Goal: Information Seeking & Learning: Check status

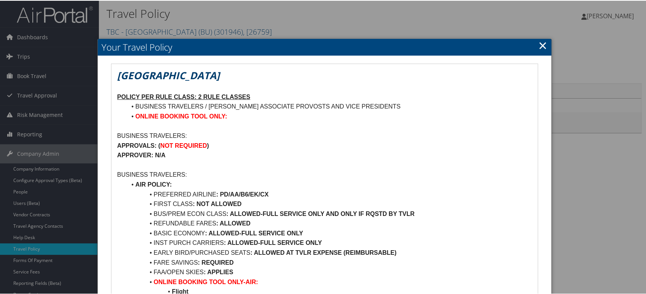
click at [542, 42] on link "×" at bounding box center [542, 44] width 9 height 15
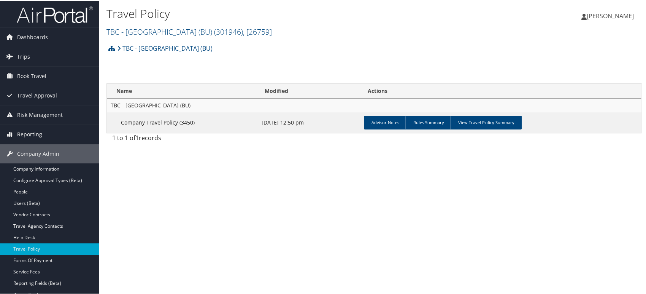
click at [37, 11] on img at bounding box center [55, 14] width 76 height 18
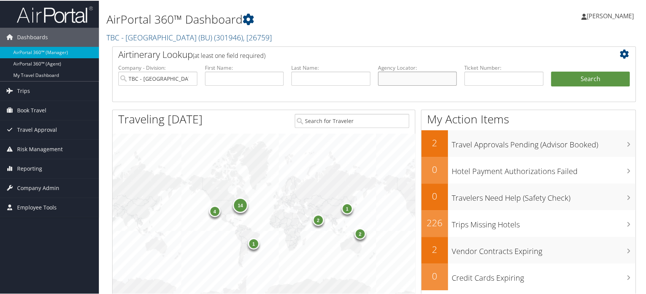
click at [395, 81] on input "text" at bounding box center [417, 78] width 79 height 14
paste input "D9NV1H"
type input "D9NV1H"
click at [191, 78] on input "TBC - Boston University (BU)" at bounding box center [157, 78] width 79 height 14
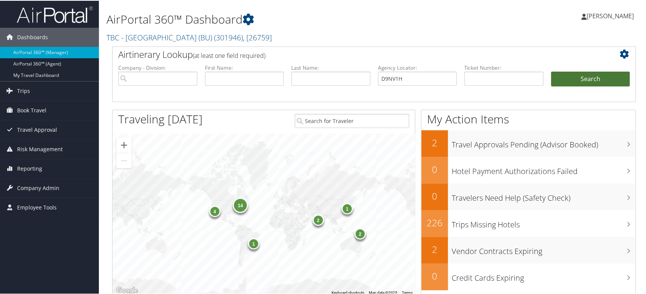
click at [588, 75] on button "Search" at bounding box center [590, 78] width 79 height 15
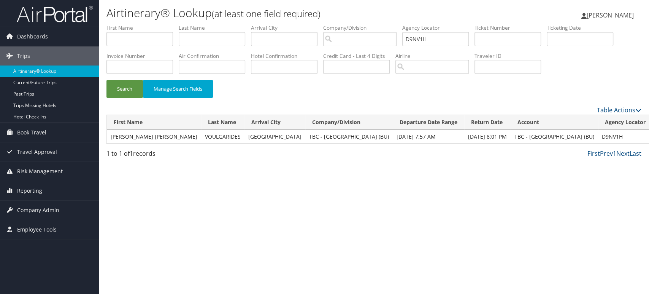
drag, startPoint x: 448, startPoint y: 36, endPoint x: 313, endPoint y: 46, distance: 134.6
click at [313, 24] on ul "First Name Last Name Departure City Arrival City Company/Division Airport/City …" at bounding box center [373, 24] width 535 height 0
paste input "WT2"
type input "D9NWT2"
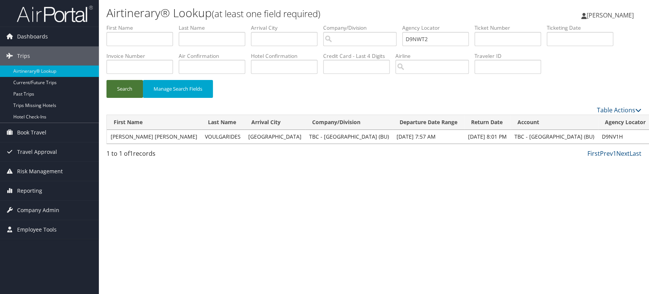
click at [135, 91] on button "Search" at bounding box center [124, 89] width 37 height 18
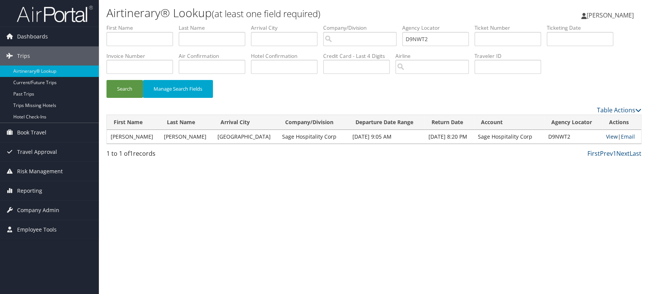
click at [607, 137] on link "View" at bounding box center [612, 136] width 12 height 7
click at [610, 136] on link "View" at bounding box center [612, 136] width 12 height 7
click at [66, 16] on img at bounding box center [55, 14] width 76 height 18
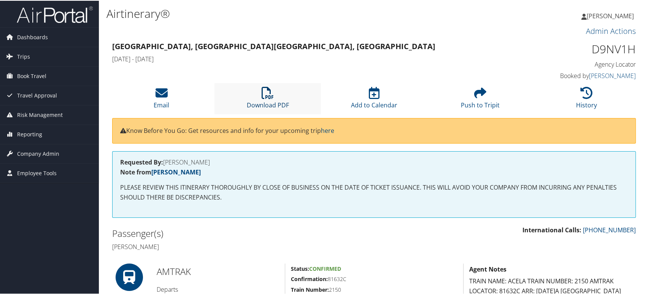
click at [262, 87] on icon at bounding box center [268, 92] width 12 height 12
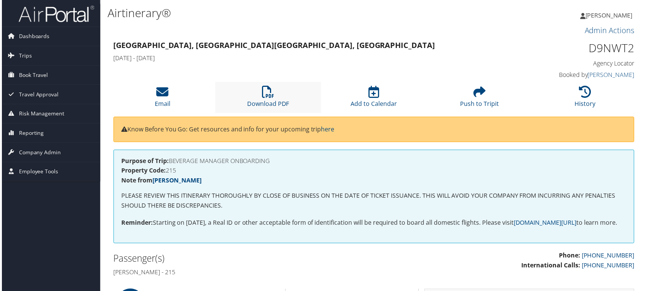
click at [254, 98] on li "Download PDF" at bounding box center [267, 97] width 106 height 31
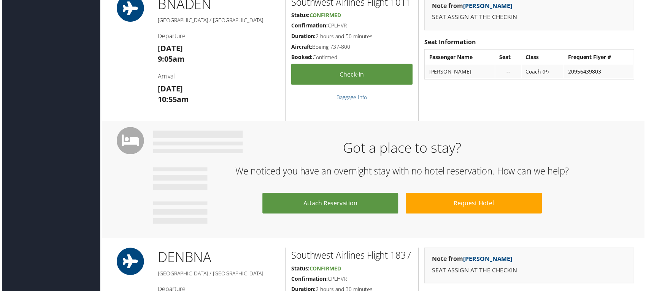
scroll to position [295, 0]
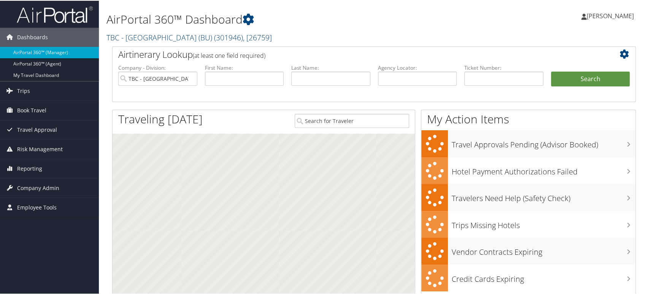
click at [214, 38] on span "( 301946 )" at bounding box center [228, 37] width 29 height 10
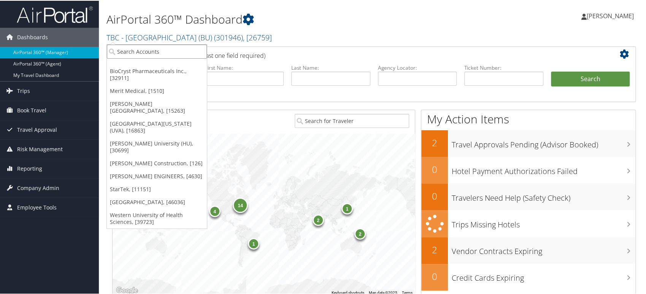
click at [163, 52] on input "search" at bounding box center [157, 51] width 100 height 14
paste input "044800"
type input "044800"
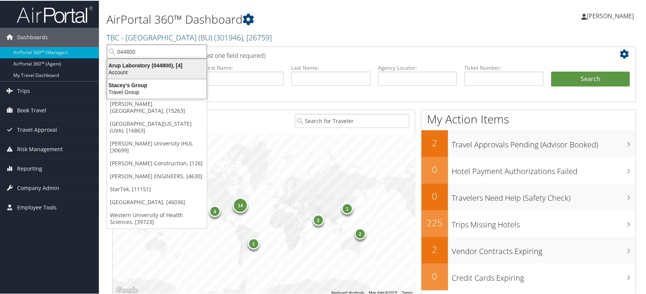
click at [146, 72] on div "Account" at bounding box center [157, 71] width 108 height 7
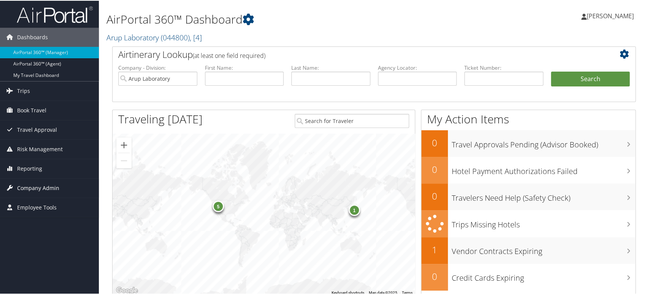
click at [33, 185] on span "Company Admin" at bounding box center [38, 187] width 42 height 19
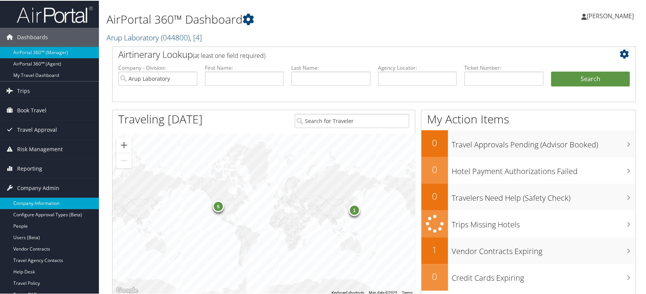
click at [38, 203] on link "Company Information" at bounding box center [49, 202] width 99 height 11
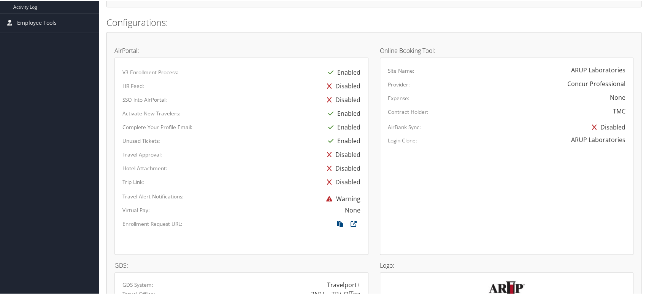
scroll to position [422, 0]
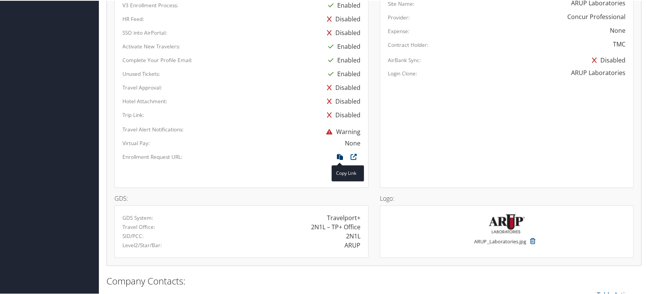
click at [337, 154] on icon at bounding box center [340, 158] width 14 height 10
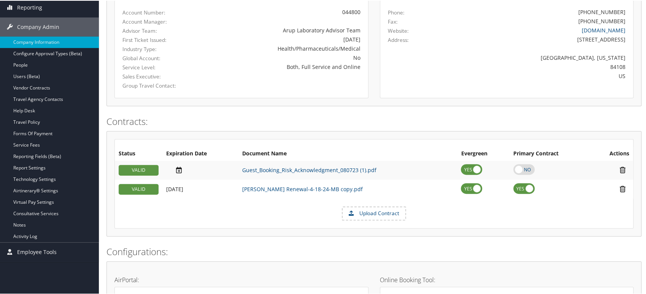
scroll to position [0, 0]
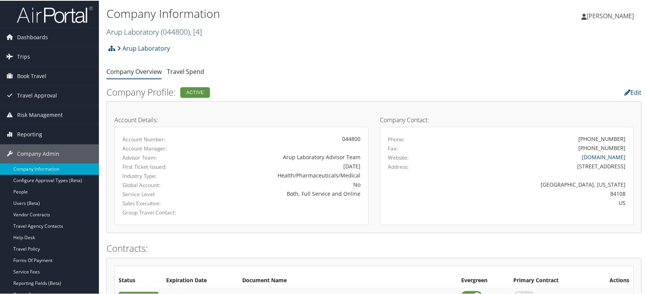
click at [160, 29] on link "Arup Laboratory ( 044800 ) , [ 4 ]" at bounding box center [153, 31] width 95 height 10
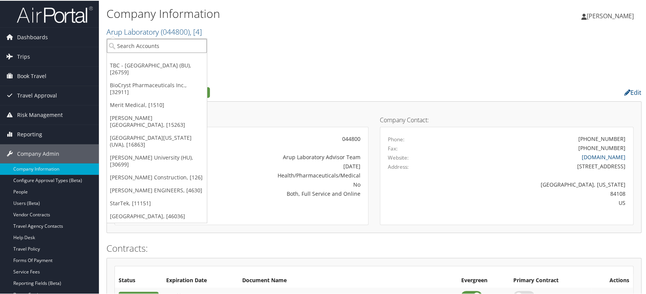
click at [142, 49] on input "search" at bounding box center [157, 45] width 100 height 14
paste input "0CA559"
type input "0CA559"
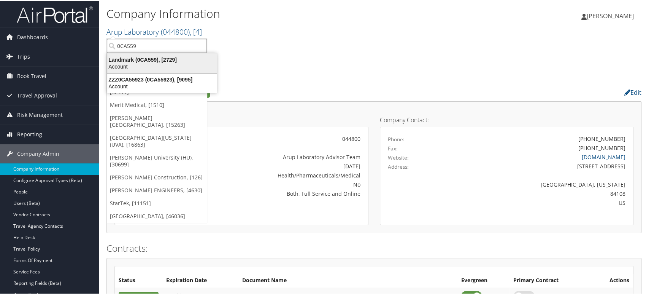
click at [148, 62] on div "Landmark (0CA559), [2729]" at bounding box center [162, 59] width 119 height 7
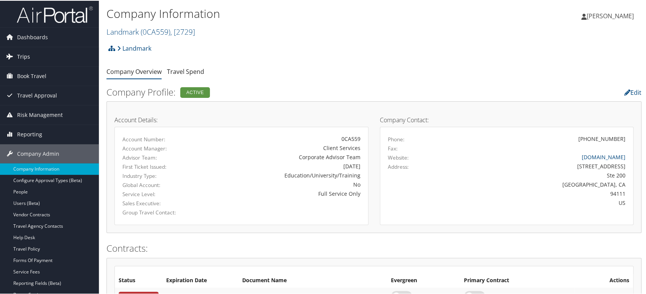
click at [33, 55] on link "Trips" at bounding box center [49, 55] width 99 height 19
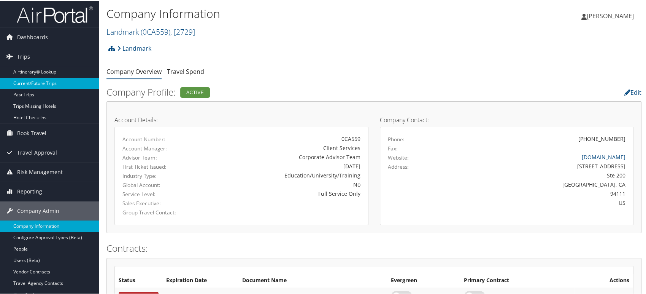
click at [33, 83] on link "Current/Future Trips" at bounding box center [49, 82] width 99 height 11
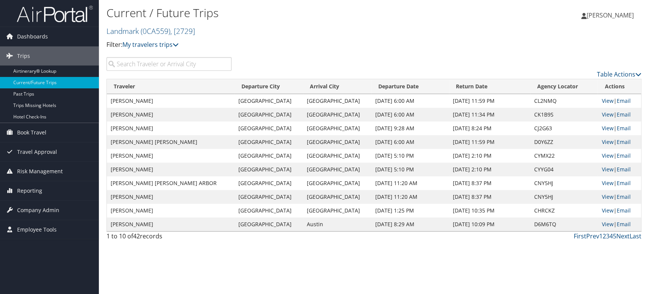
click at [173, 64] on input "search" at bounding box center [168, 64] width 125 height 14
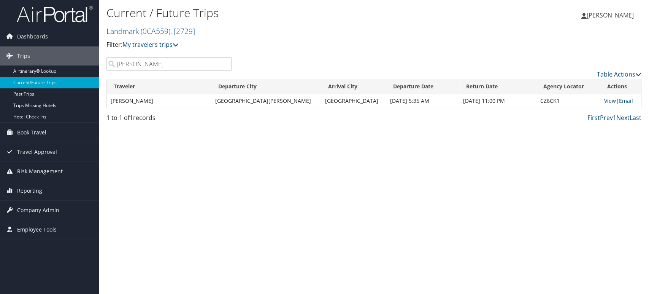
type input "jennifer"
click at [604, 101] on link "View" at bounding box center [610, 100] width 12 height 7
click at [47, 206] on span "Company Admin" at bounding box center [38, 209] width 42 height 19
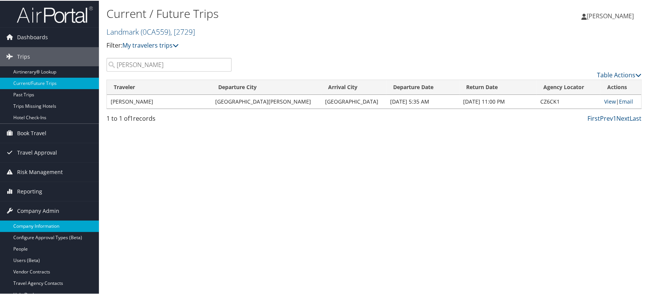
click at [46, 222] on link "Company Information" at bounding box center [49, 224] width 99 height 11
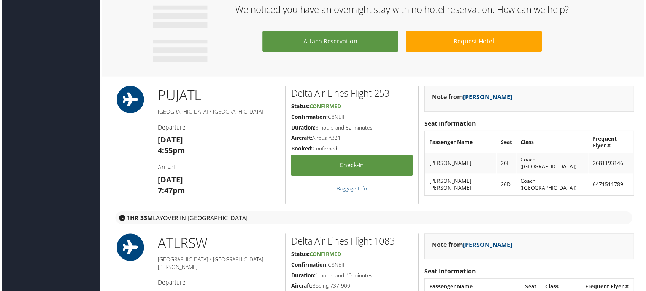
scroll to position [676, 0]
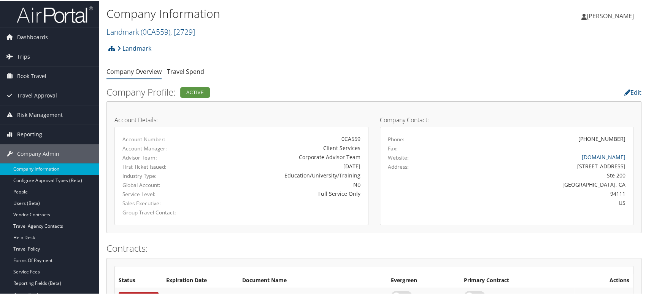
click at [49, 18] on img at bounding box center [55, 14] width 76 height 18
